Goal: Task Accomplishment & Management: Use online tool/utility

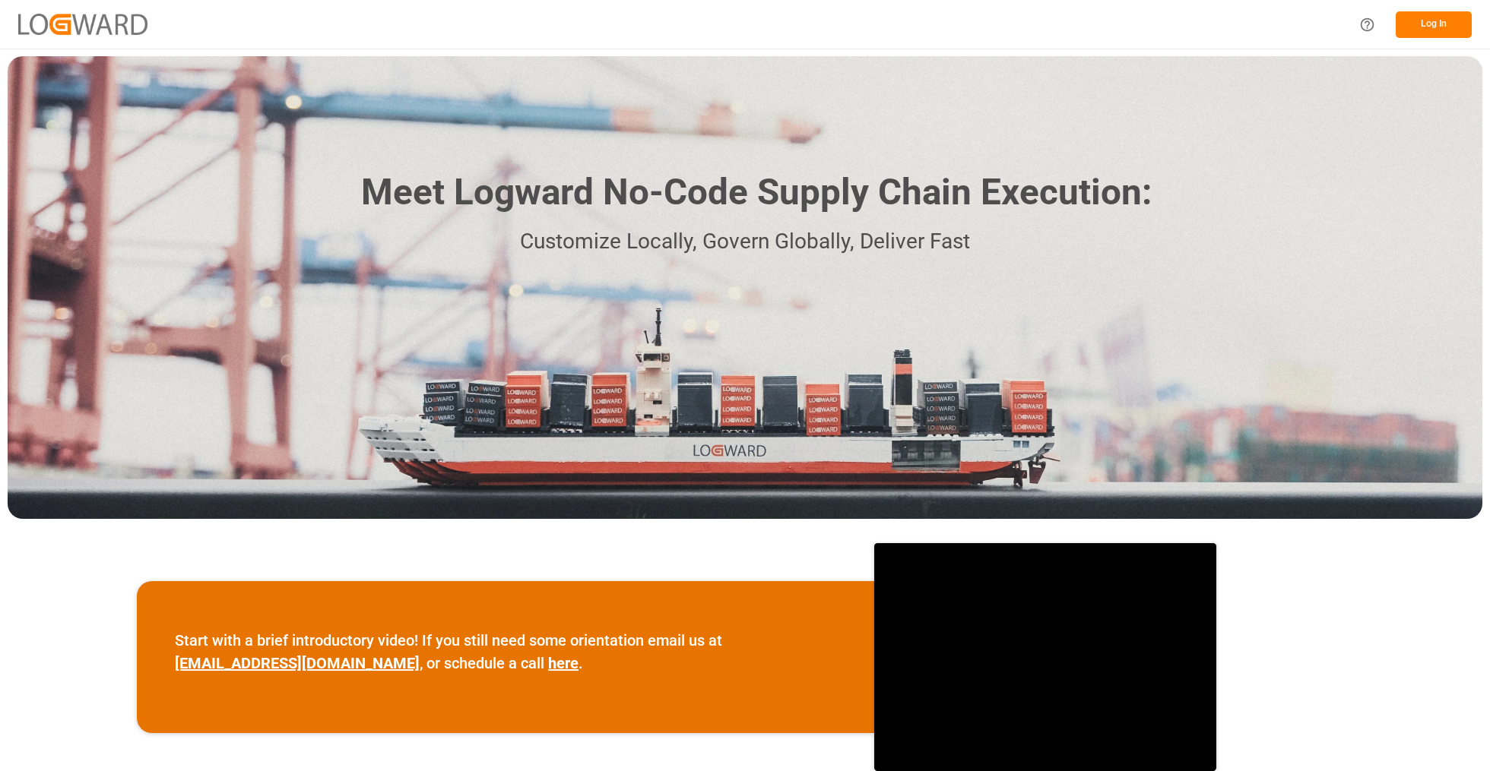
click at [1428, 13] on button "Log In" at bounding box center [1433, 24] width 76 height 27
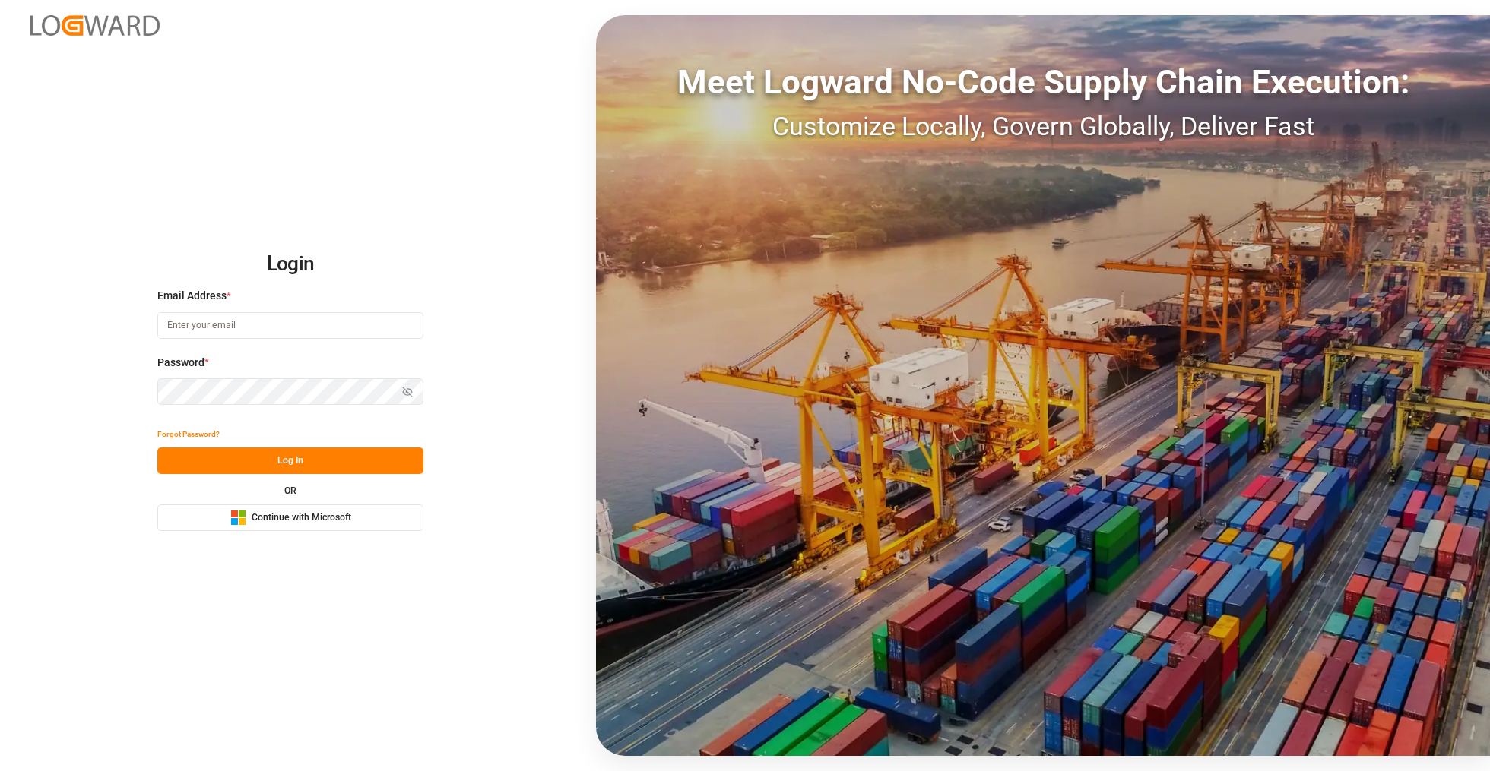
click at [305, 530] on button "Microsoft Logo Continue with Microsoft" at bounding box center [290, 518] width 266 height 27
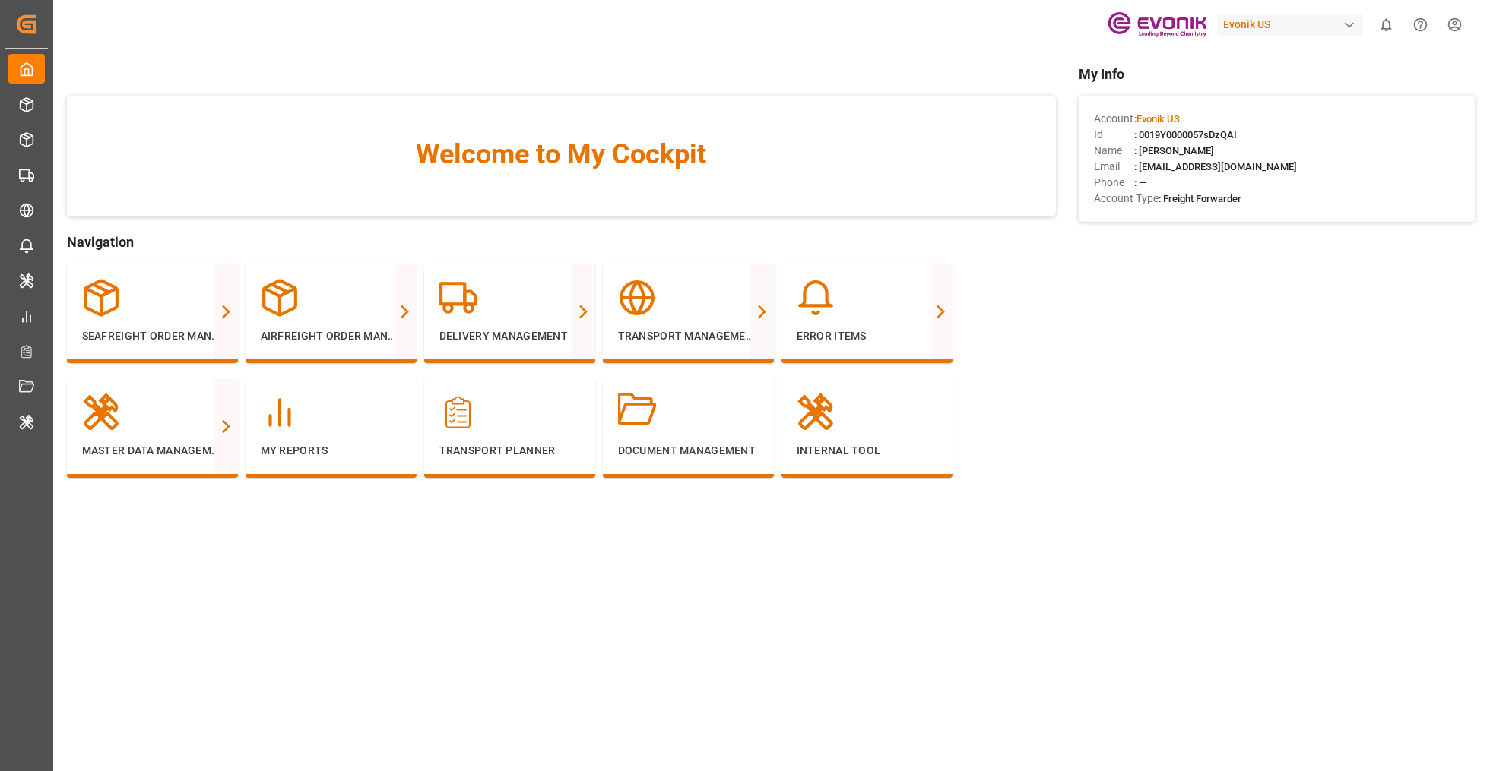
click at [1265, 21] on div "Evonik US" at bounding box center [1290, 25] width 146 height 22
type input "evonik in"
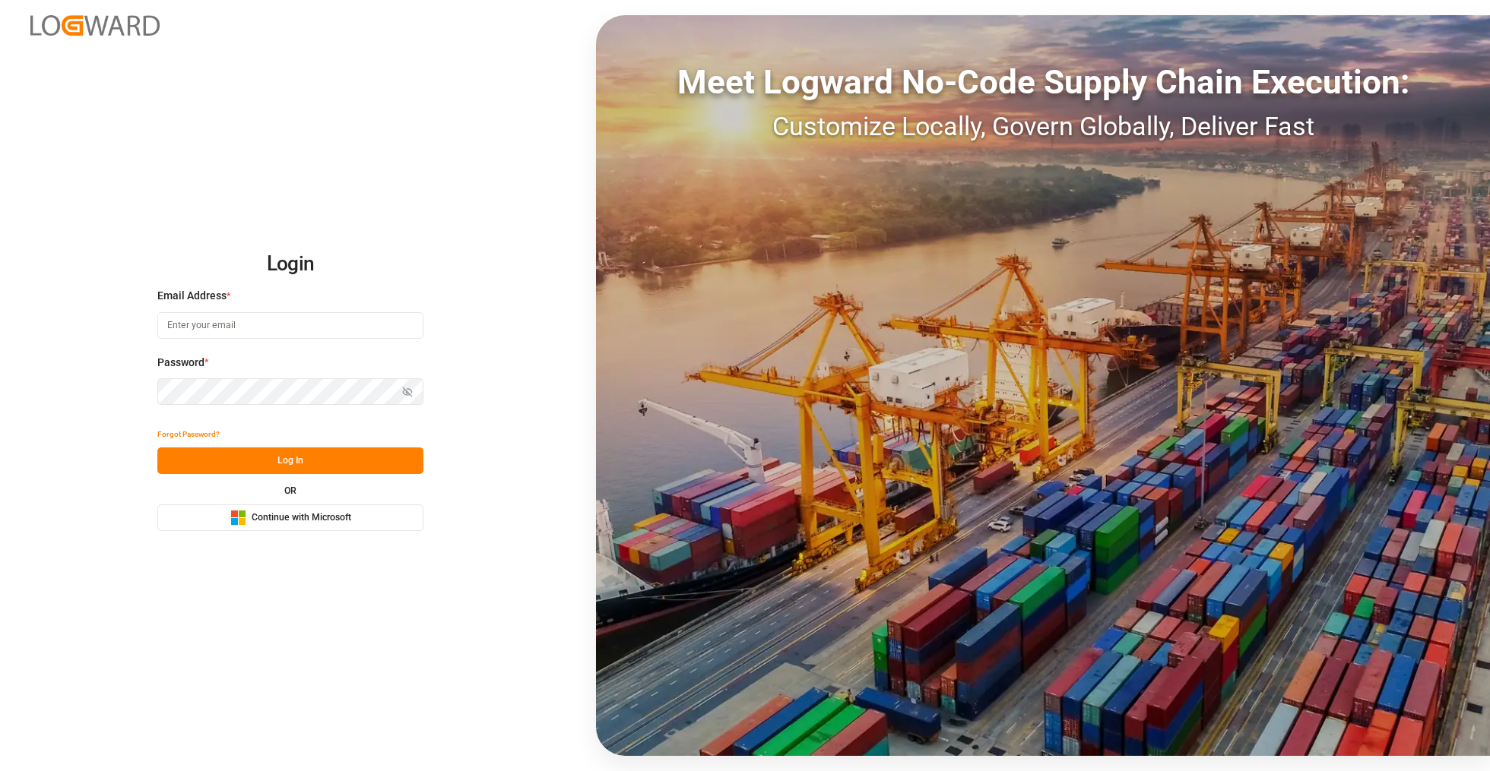
click at [295, 522] on span "Continue with Microsoft" at bounding box center [302, 518] width 100 height 14
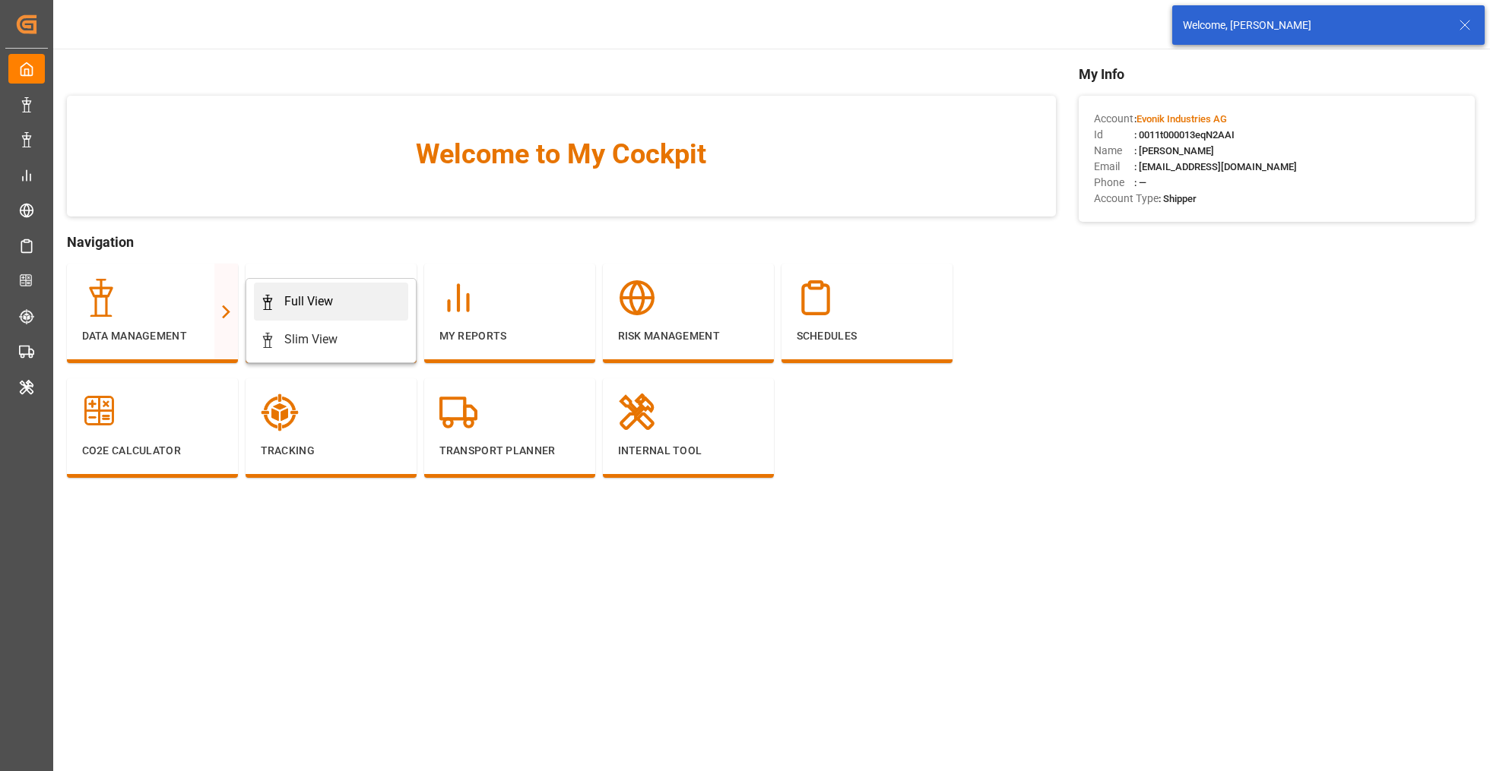
click at [272, 309] on icon at bounding box center [267, 302] width 15 height 15
